Goal: Check status: Check status

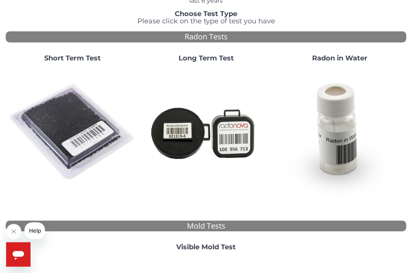
scroll to position [53, 0]
click at [73, 104] on img at bounding box center [73, 132] width 128 height 128
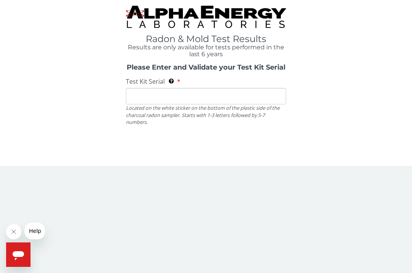
scroll to position [0, 0]
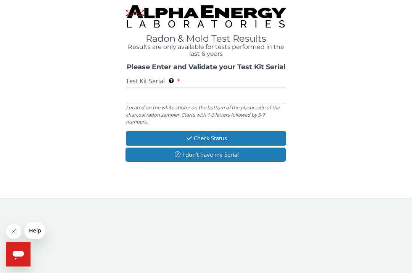
click at [164, 94] on input "Test Kit Serial Located on the white sticker on the bottom of the plastic side …" at bounding box center [206, 96] width 160 height 16
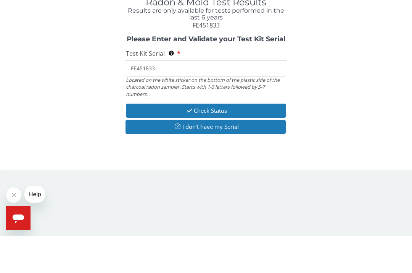
type input "FE451833"
click at [223, 140] on button "Check Status" at bounding box center [206, 147] width 160 height 14
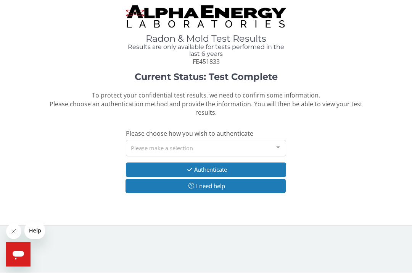
click at [281, 147] on div at bounding box center [278, 148] width 15 height 15
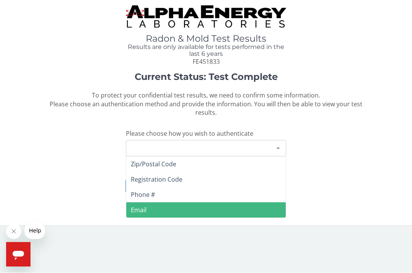
click at [142, 210] on span "Email" at bounding box center [139, 210] width 16 height 8
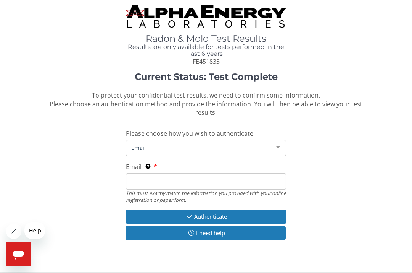
scroll to position [0, 0]
click at [175, 179] on input "Email This must exactly match the information you provided with your online reg…" at bounding box center [206, 181] width 160 height 16
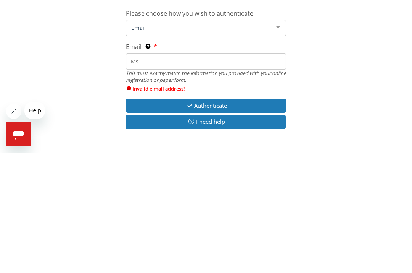
type input "M"
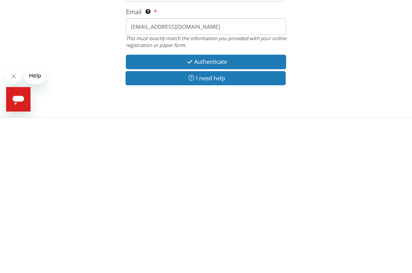
scroll to position [4, 0]
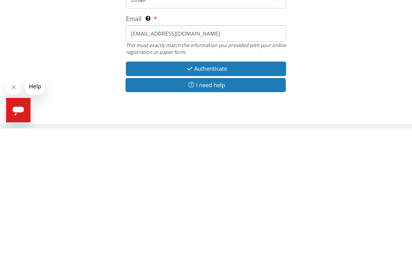
type input "[EMAIL_ADDRESS][DOMAIN_NAME]"
click at [226, 206] on button "Authenticate" at bounding box center [206, 213] width 160 height 14
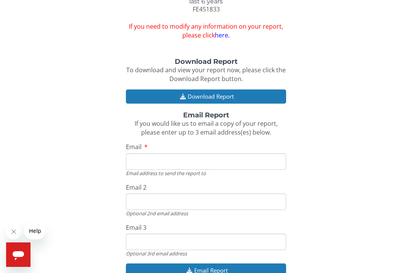
scroll to position [58, 0]
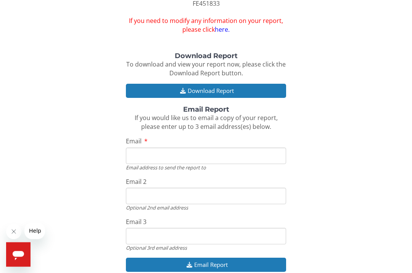
click at [207, 151] on input "Email" at bounding box center [206, 156] width 160 height 16
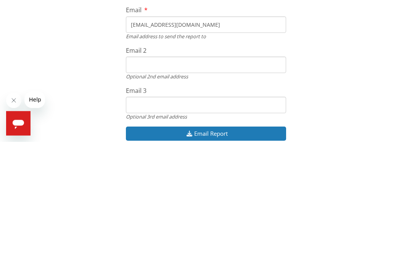
scroll to position [70, 0]
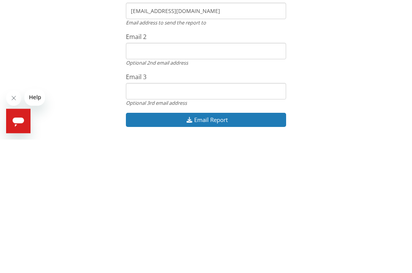
type input "[EMAIL_ADDRESS][DOMAIN_NAME]"
click at [229, 246] on button "Email Report" at bounding box center [206, 253] width 160 height 14
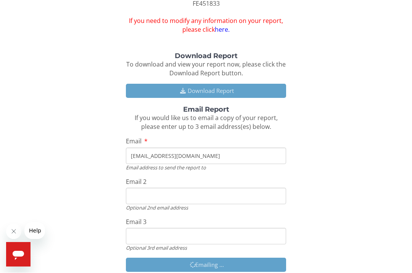
scroll to position [58, 0]
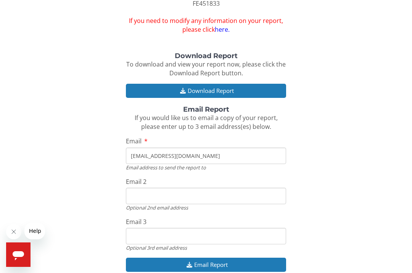
click at [243, 88] on button "Download Report" at bounding box center [206, 91] width 160 height 14
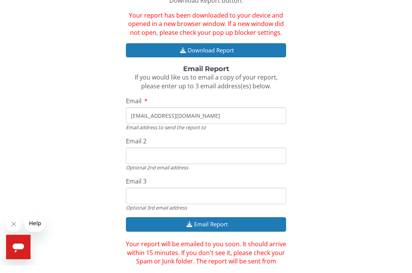
scroll to position [123, 0]
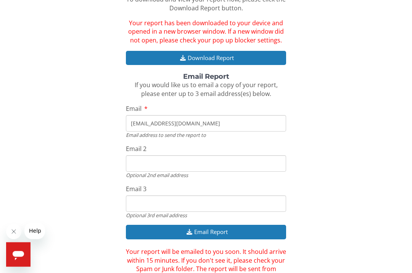
click at [2, 272] on div "Radon & Mold Test Results Results are only available for tests performed in the…" at bounding box center [206, 89] width 412 height 425
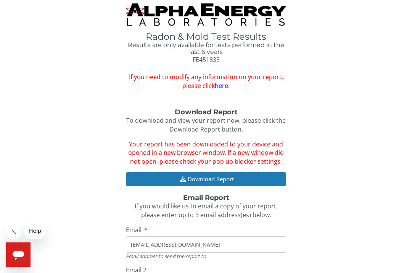
scroll to position [3, 0]
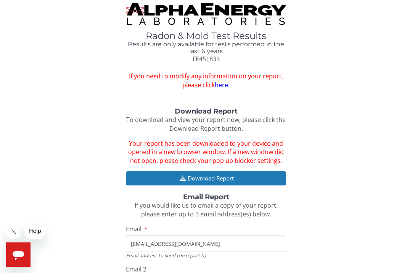
click at [233, 177] on button "Download Report" at bounding box center [206, 178] width 160 height 14
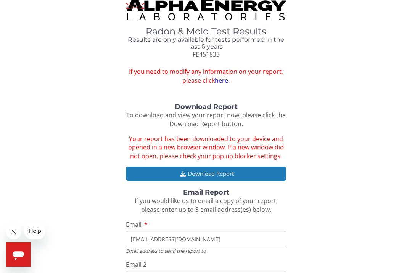
scroll to position [0, 0]
